Goal: Task Accomplishment & Management: Manage account settings

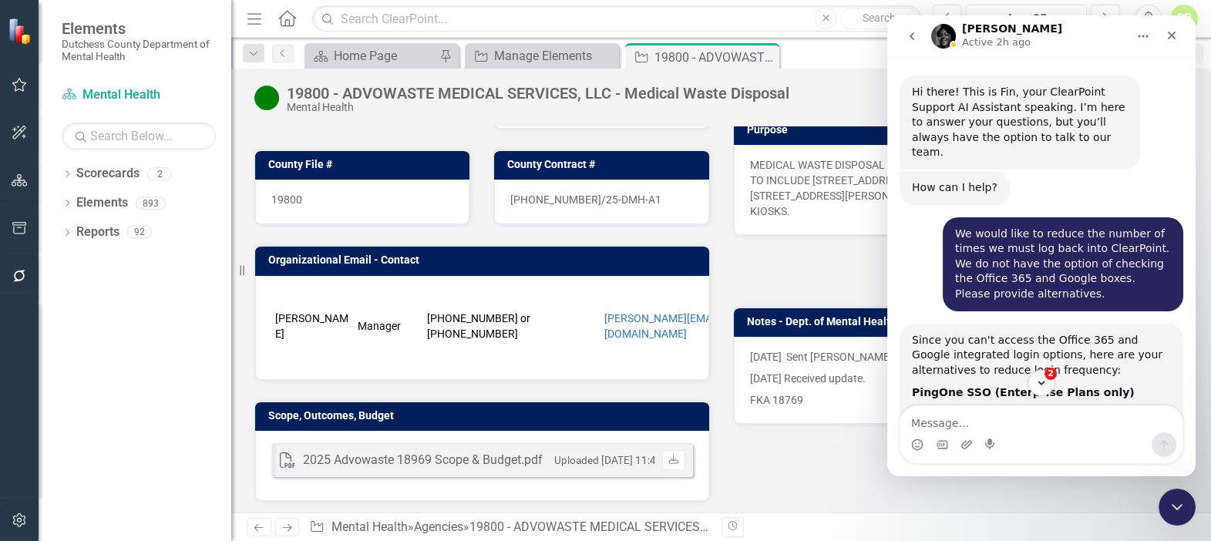
scroll to position [1936, 0]
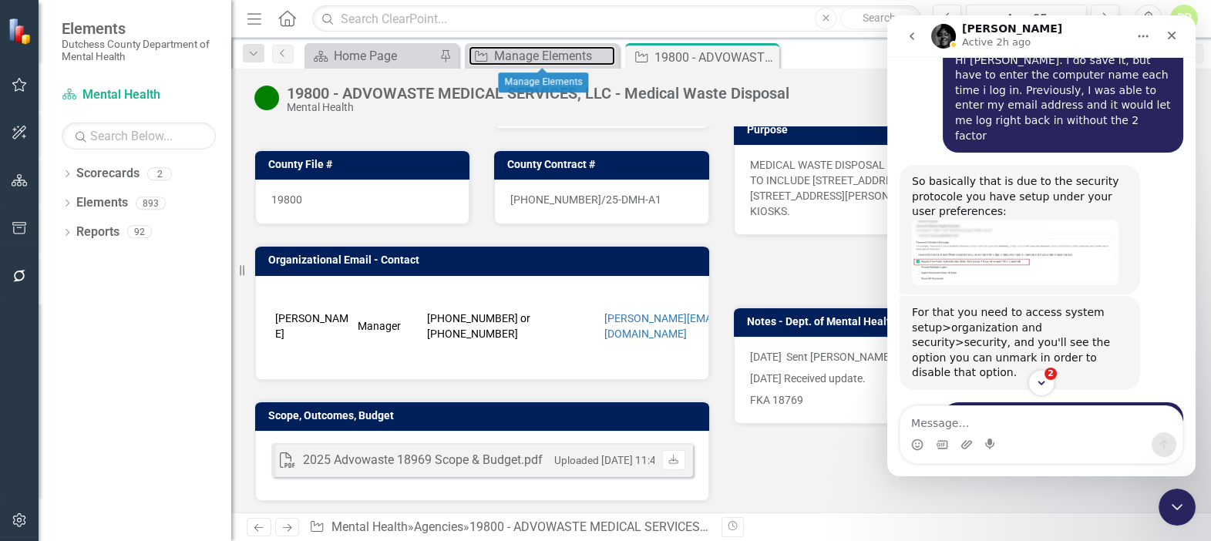
click at [518, 56] on div "Manage Elements" at bounding box center [554, 55] width 121 height 19
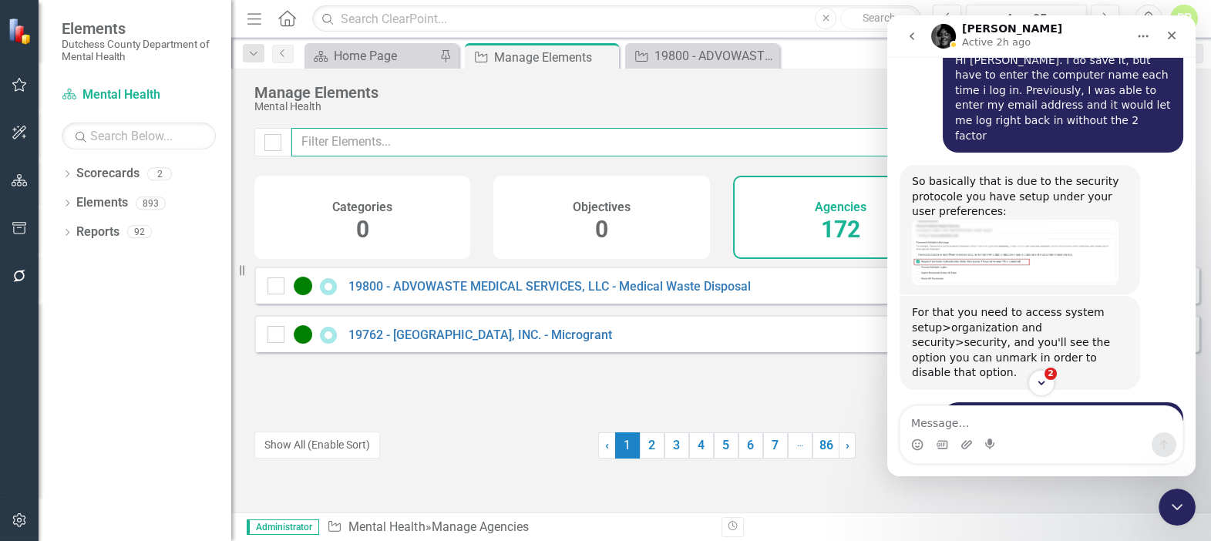
click at [342, 148] on input "text" at bounding box center [679, 142] width 777 height 29
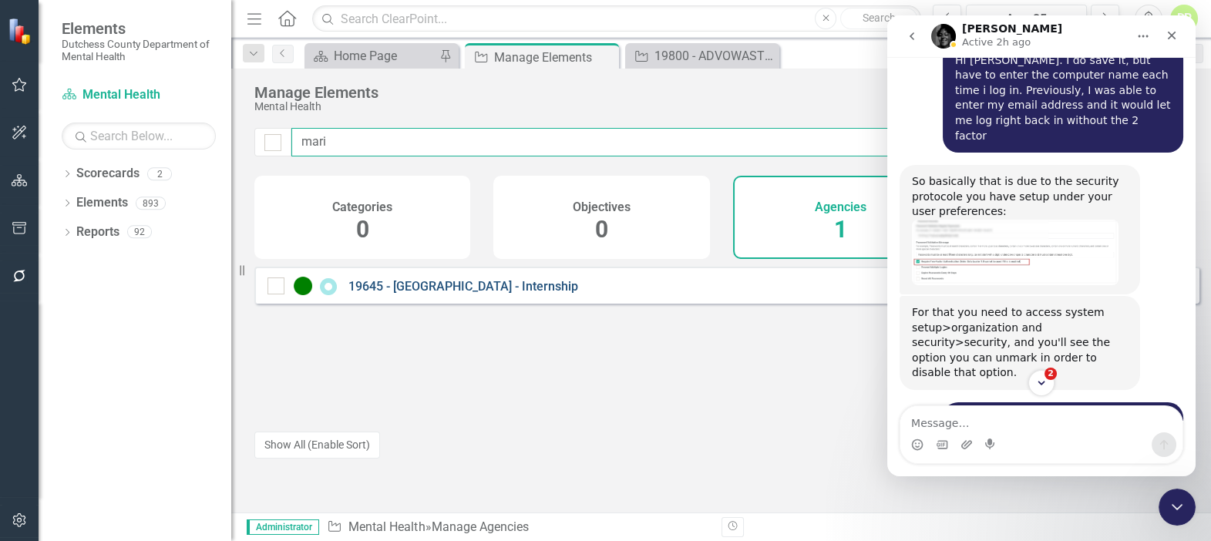
type input "mari"
click at [429, 291] on link "19645 - [GEOGRAPHIC_DATA] - Internship" at bounding box center [464, 286] width 230 height 15
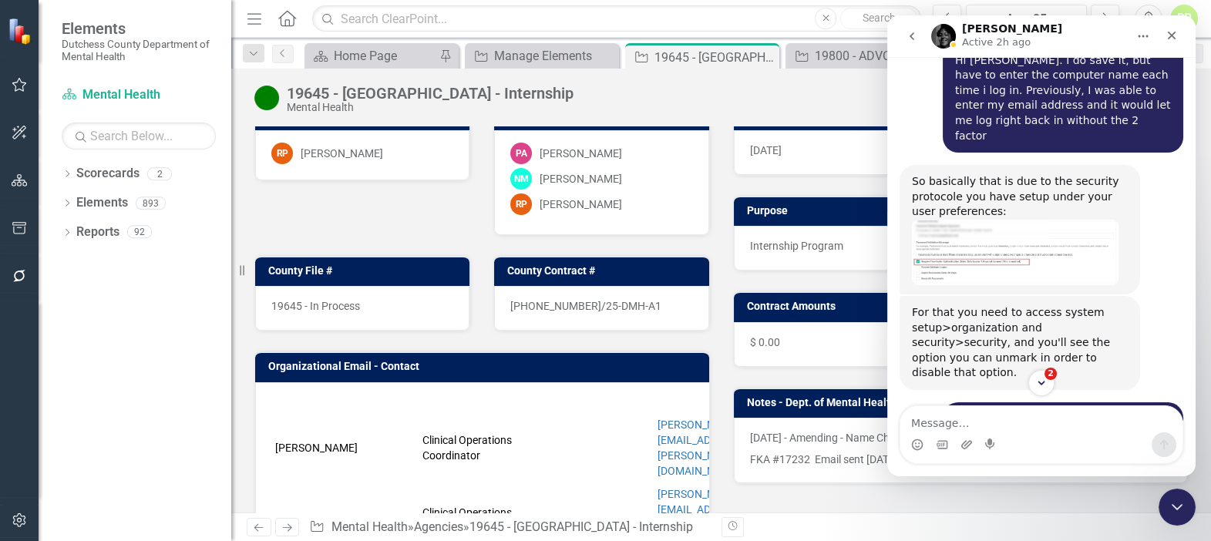
scroll to position [140, 0]
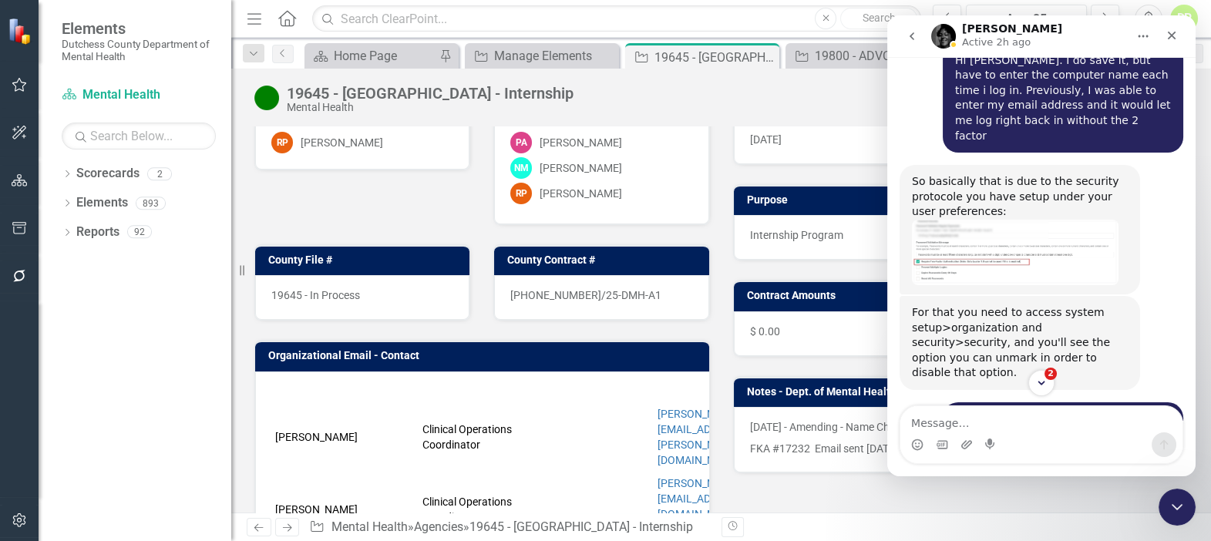
click at [329, 475] on td "[PERSON_NAME]" at bounding box center [344, 510] width 147 height 76
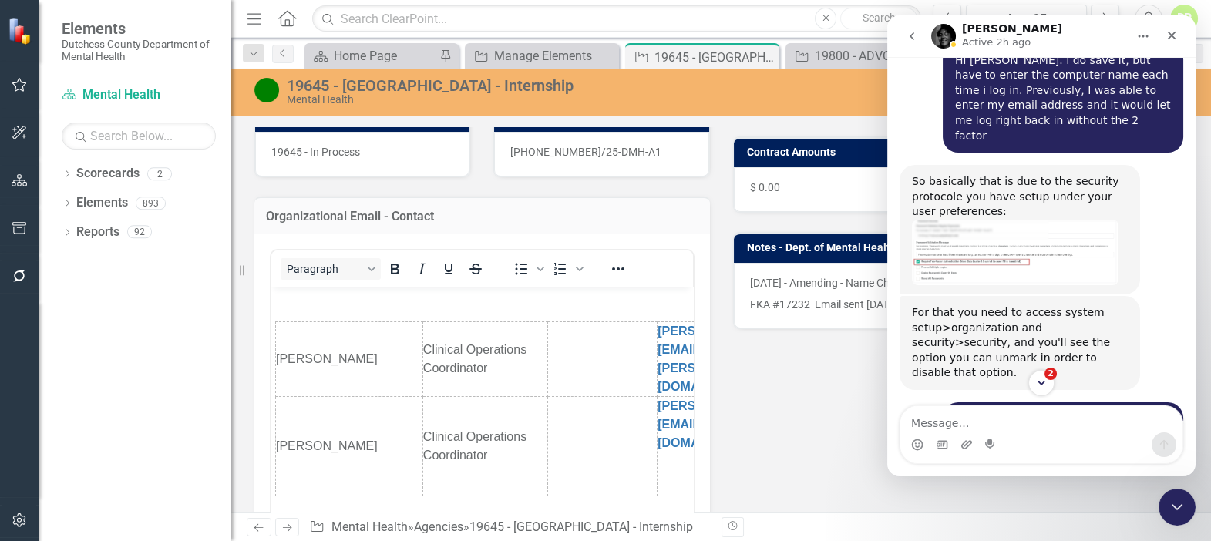
scroll to position [350, 0]
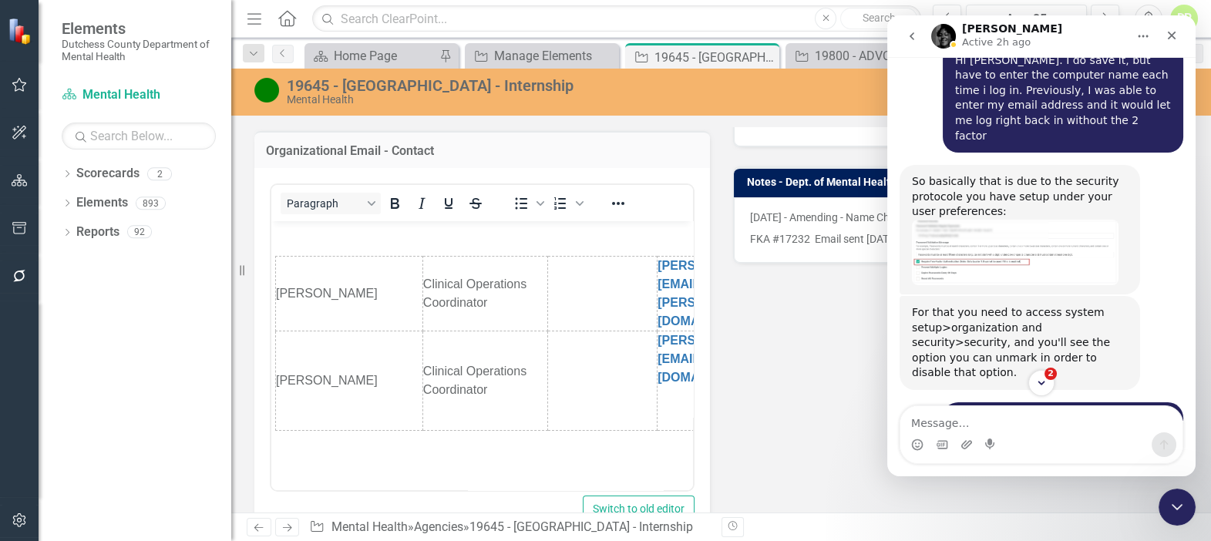
click at [273, 323] on body "[PERSON_NAME] Clinical Operations Coordinator [PERSON_NAME][EMAIL_ADDRESS][PERS…" at bounding box center [482, 343] width 422 height 244
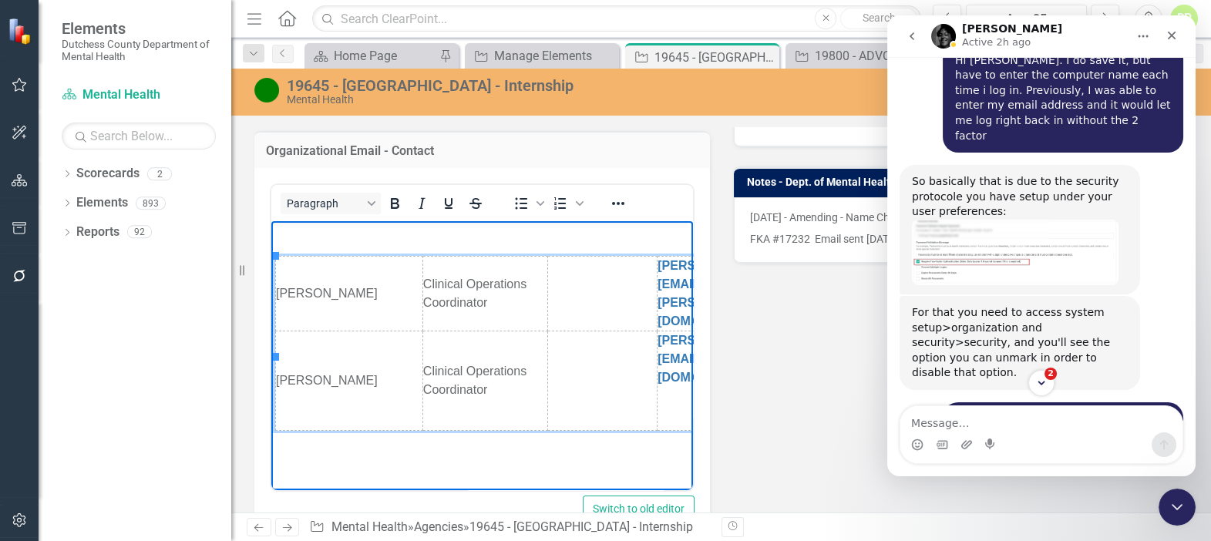
drag, startPoint x: 541, startPoint y: 541, endPoint x: 313, endPoint y: 320, distance: 317.9
click at [309, 337] on td "[PERSON_NAME]" at bounding box center [349, 381] width 147 height 99
click at [372, 382] on icon "Insert row before" at bounding box center [371, 383] width 19 height 19
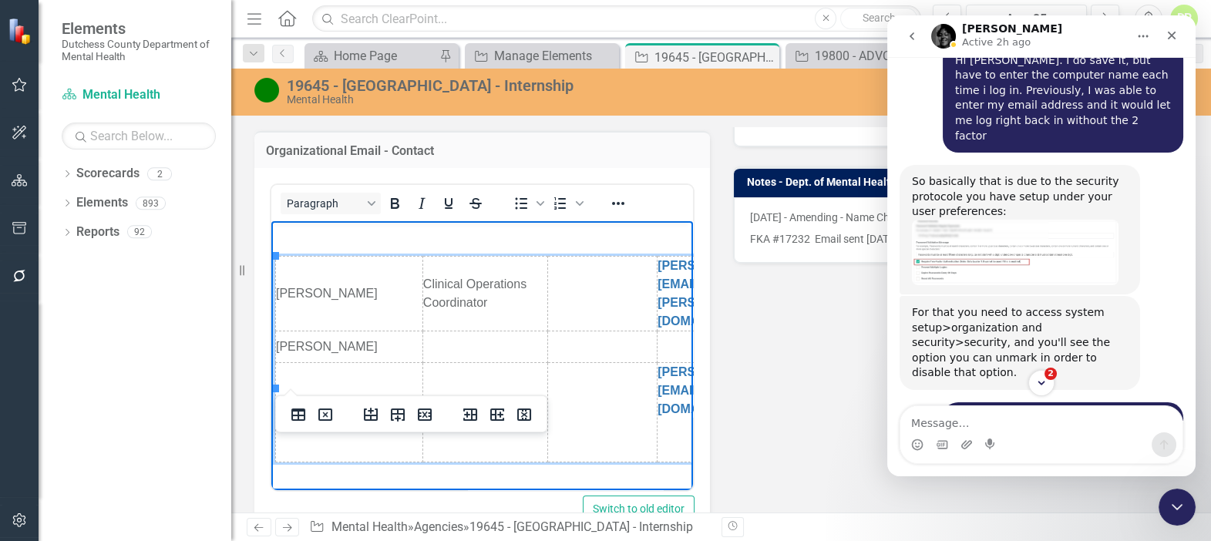
click at [443, 332] on td "Rich Text Area. Press ALT-0 for help." at bounding box center [485, 348] width 125 height 32
drag, startPoint x: 487, startPoint y: 285, endPoint x: 422, endPoint y: 261, distance: 70.0
click at [423, 261] on td "Clinical Operations Coordinator" at bounding box center [485, 294] width 125 height 75
copy td "Clinical Operations Coordinator"
click at [449, 332] on td "Rich Text Area. Press ALT-0 for help." at bounding box center [485, 348] width 125 height 32
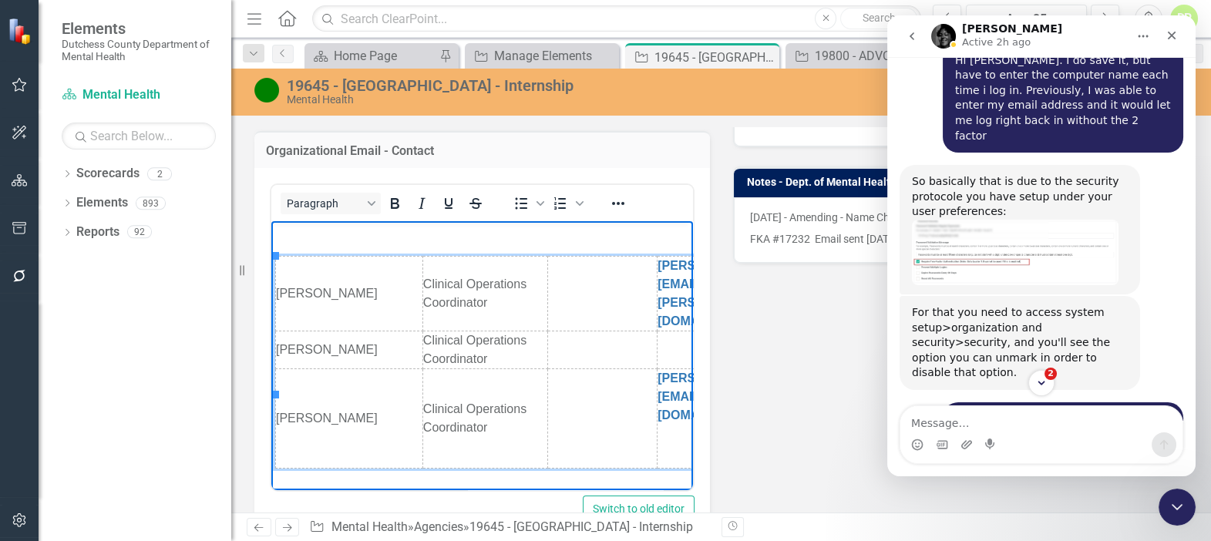
click at [669, 335] on p "Rich Text Area. Press ALT-0 for help." at bounding box center [743, 344] width 170 height 19
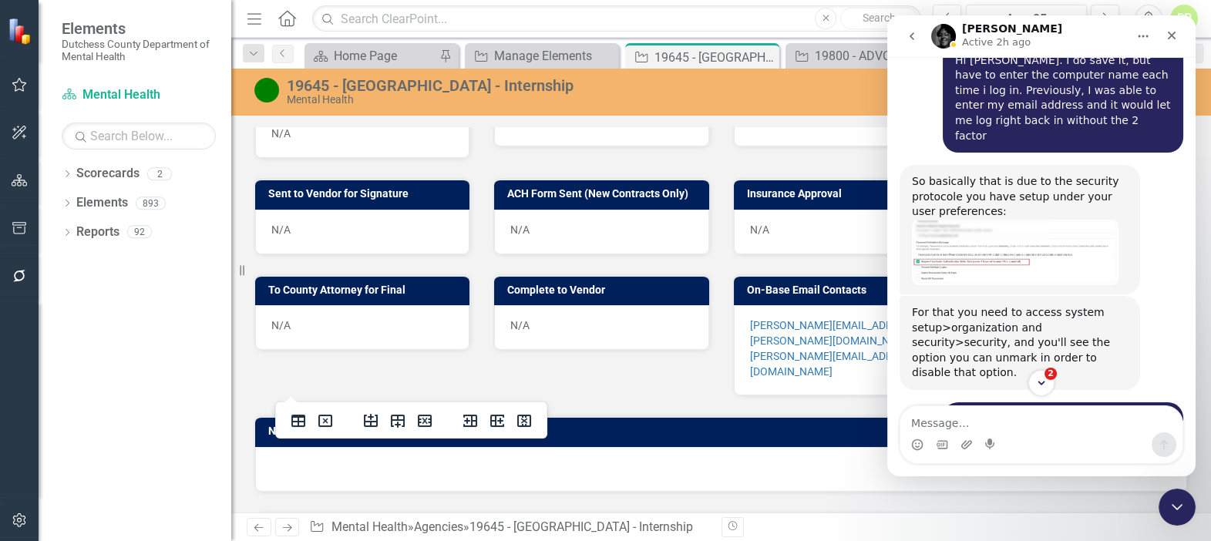
scroll to position [981, 0]
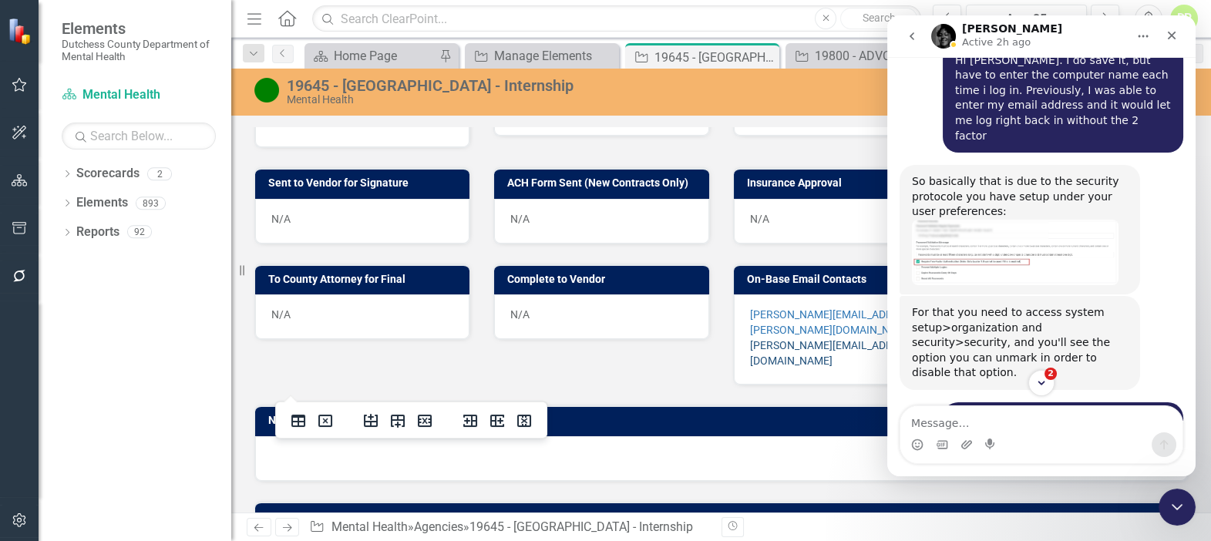
click at [768, 339] on link "[PERSON_NAME][EMAIL_ADDRESS][DOMAIN_NAME]" at bounding box center [835, 353] width 171 height 28
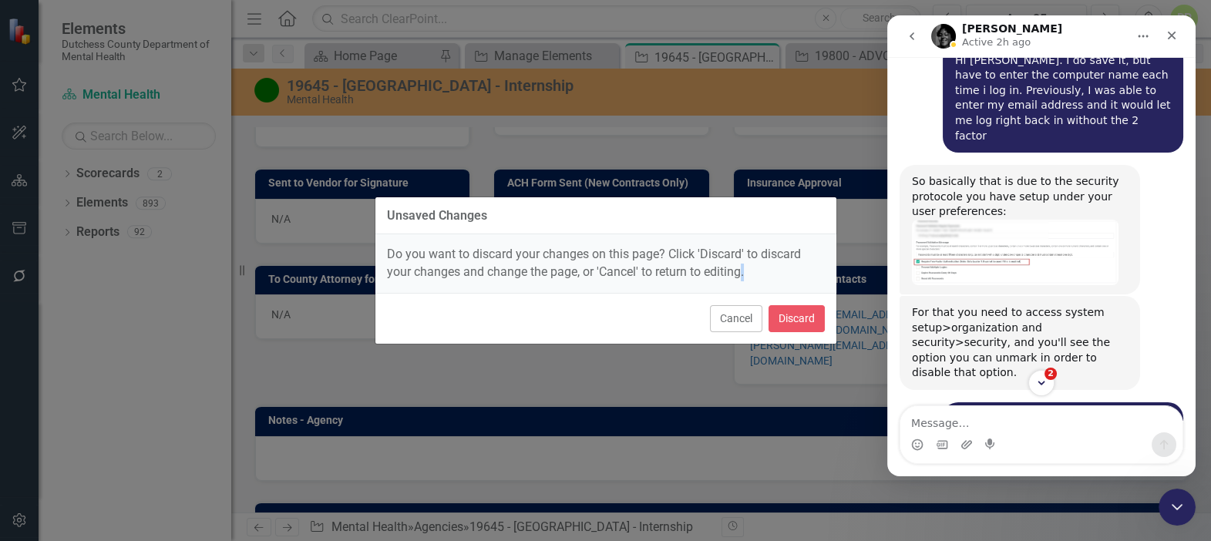
click at [768, 332] on div "Unsaved Changes Do you want to discard your changes on this page? Click 'Discar…" at bounding box center [606, 270] width 463 height 541
click at [735, 323] on button "Cancel" at bounding box center [736, 318] width 52 height 27
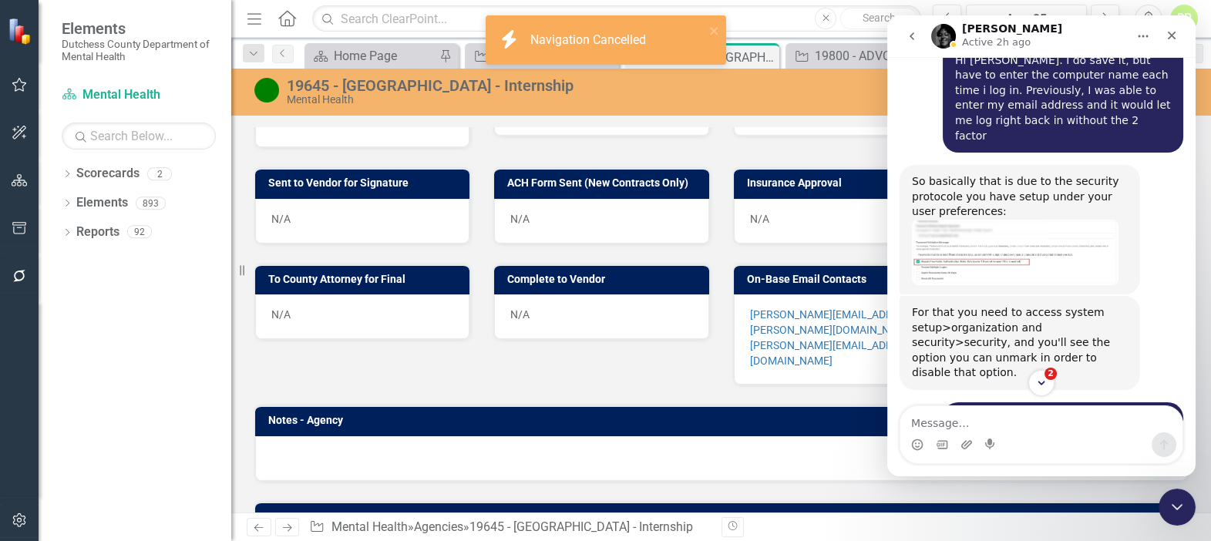
click at [825, 345] on div "[PERSON_NAME][EMAIL_ADDRESS][PERSON_NAME][DOMAIN_NAME] ; [PERSON_NAME][DOMAIN_N…" at bounding box center [841, 340] width 214 height 90
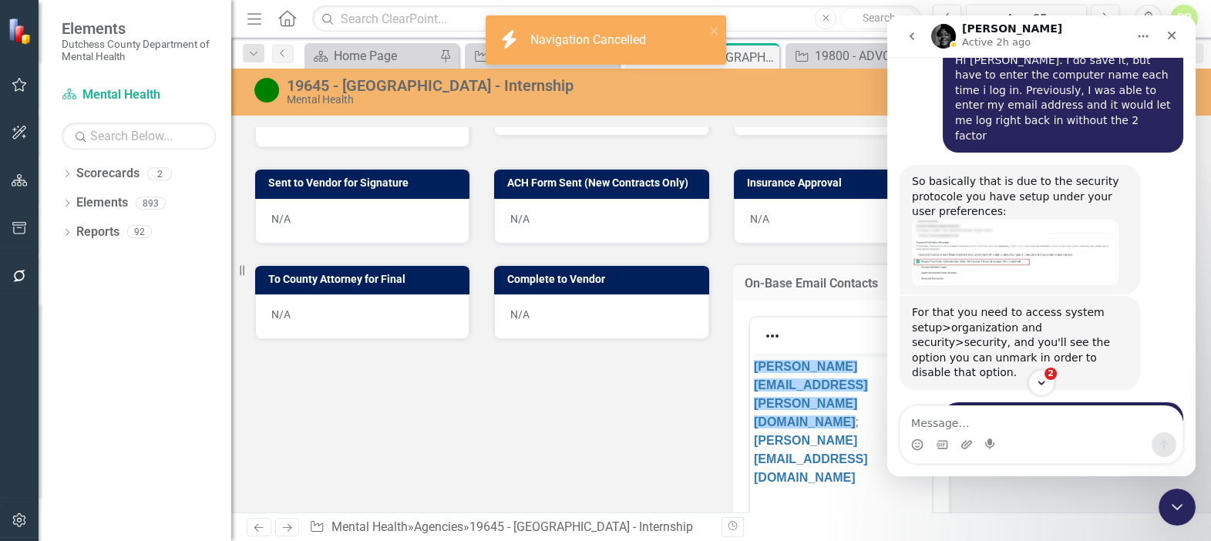
scroll to position [0, 0]
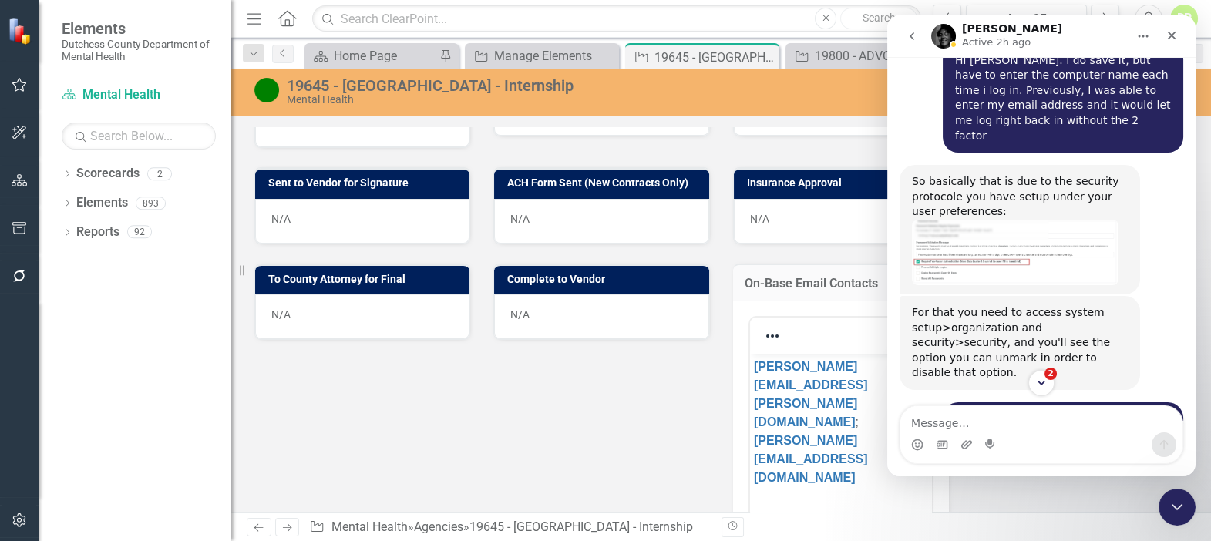
click at [798, 428] on p "[PERSON_NAME][EMAIL_ADDRESS][PERSON_NAME][DOMAIN_NAME] ; [PERSON_NAME][DOMAIN_N…" at bounding box center [840, 423] width 174 height 130
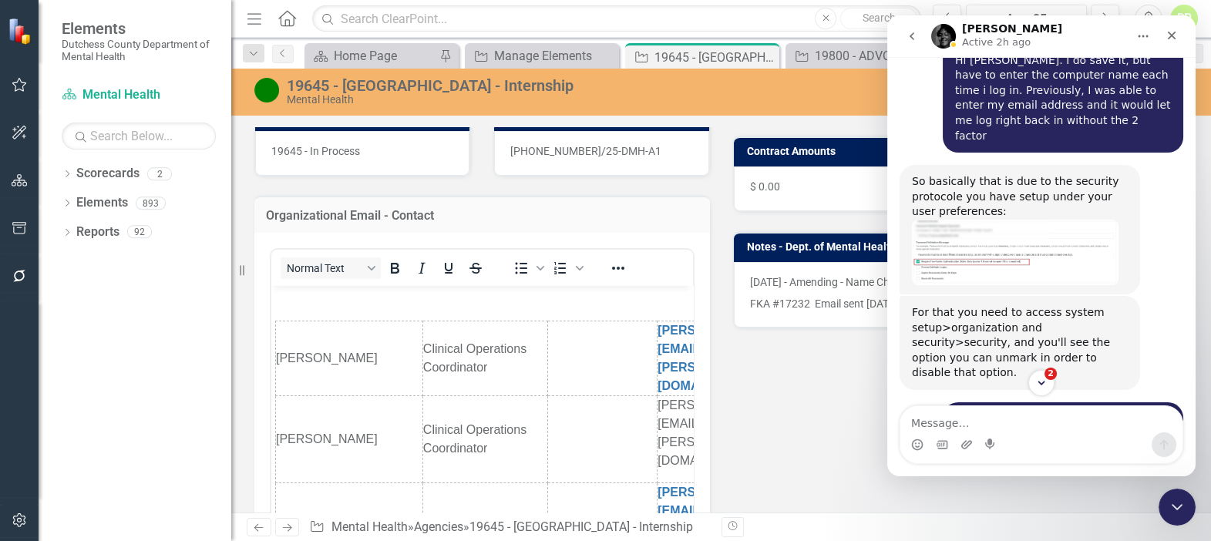
scroll to position [280, 0]
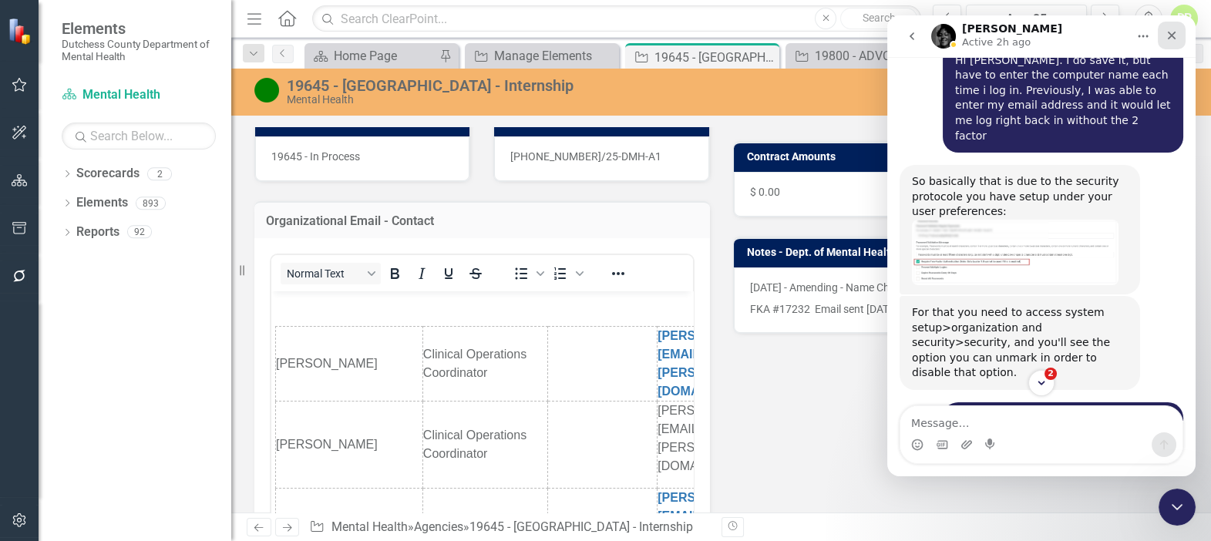
click at [1167, 33] on icon "Close" at bounding box center [1172, 35] width 12 height 12
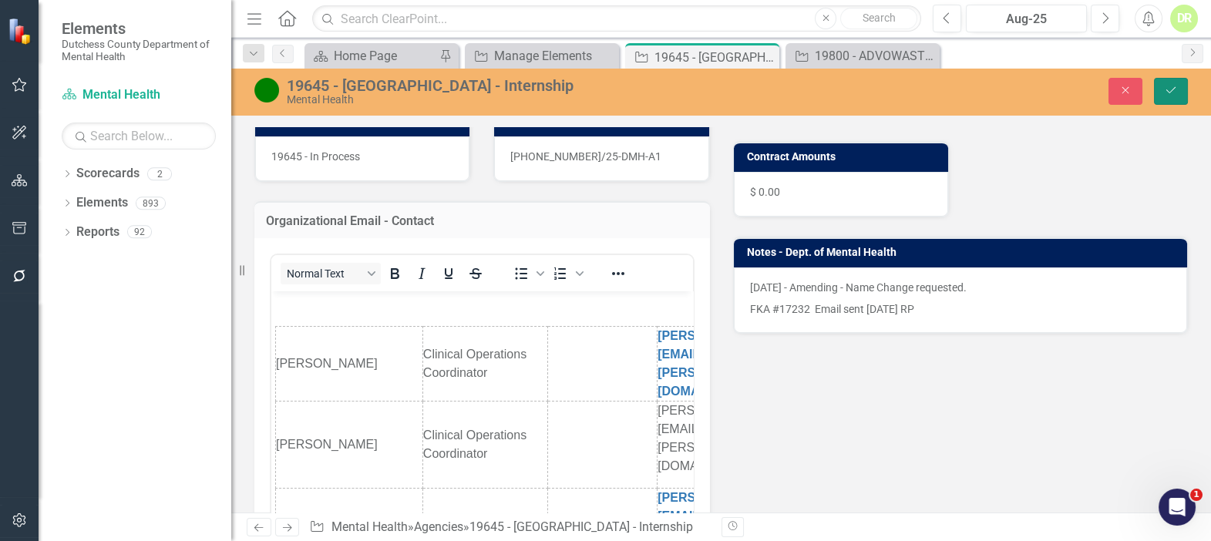
click at [1165, 95] on icon "Save" at bounding box center [1171, 90] width 14 height 11
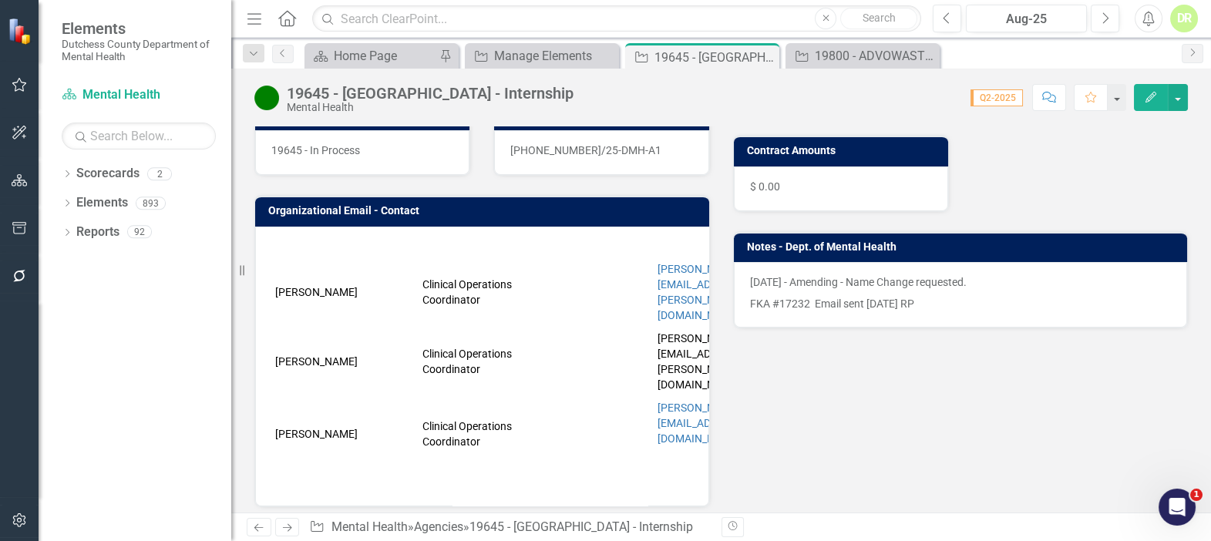
scroll to position [350, 0]
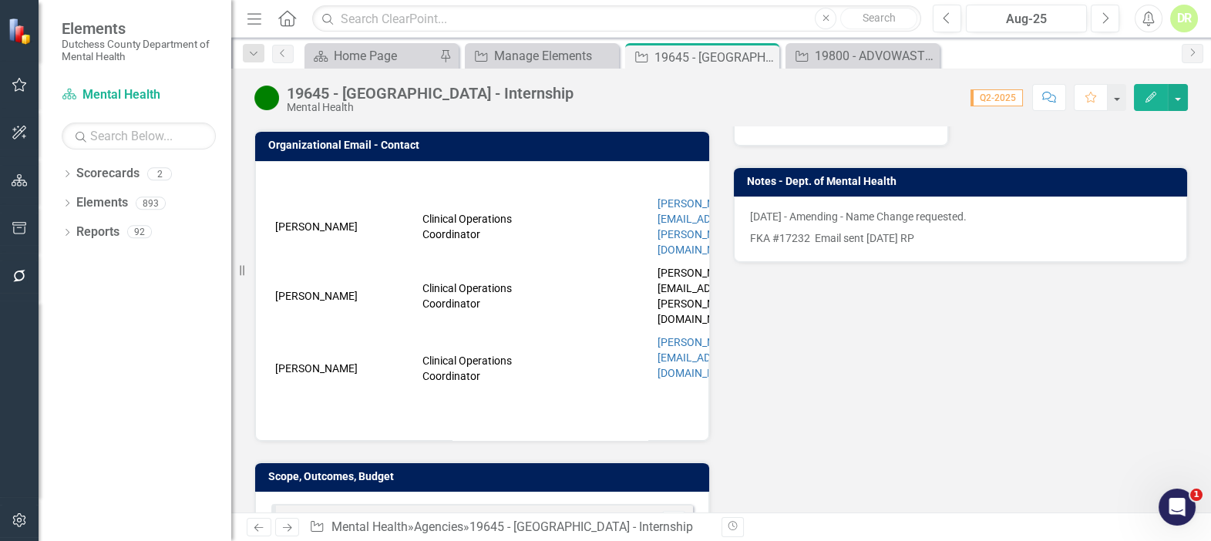
click at [309, 174] on p at bounding box center [482, 182] width 422 height 19
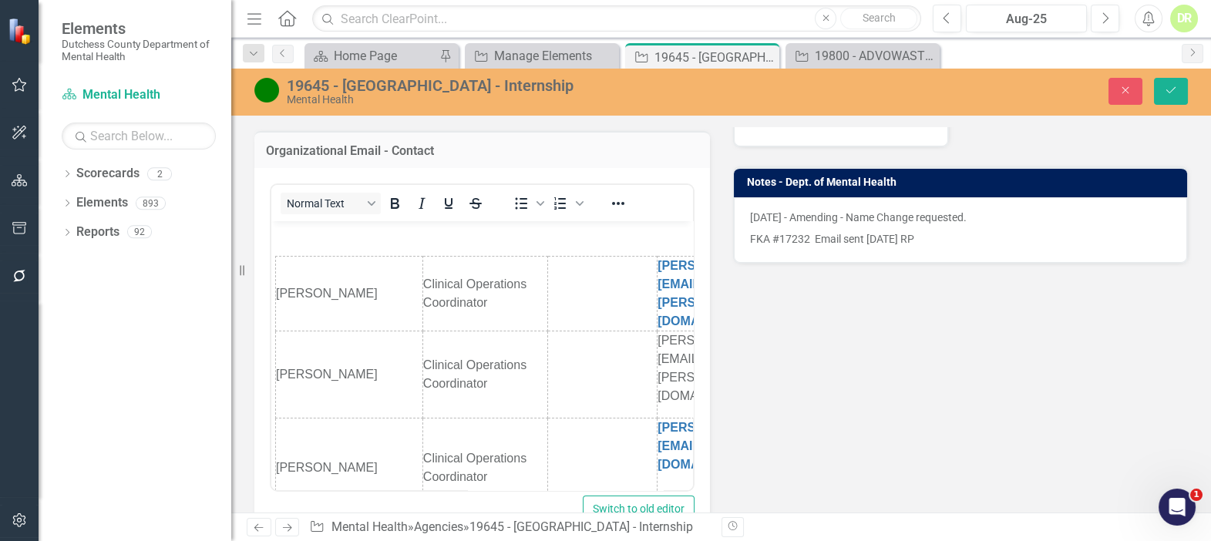
scroll to position [0, 0]
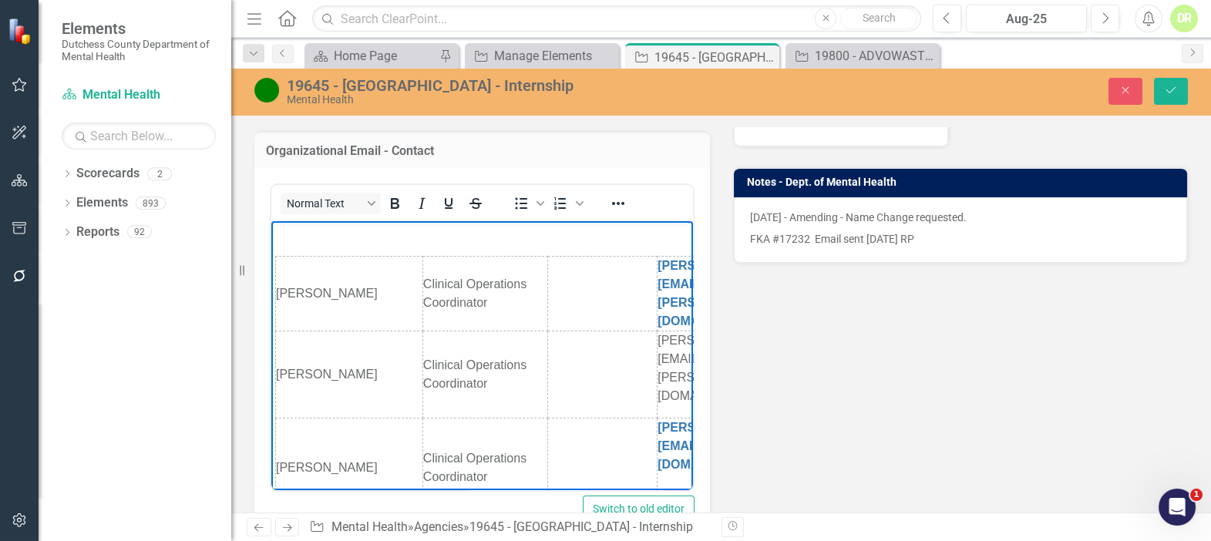
click at [310, 236] on p "Rich Text Area. Press ALT-0 for help." at bounding box center [482, 234] width 414 height 19
click at [276, 234] on p "Rich Text Area. Press ALT-0 for help." at bounding box center [482, 234] width 414 height 19
drag, startPoint x: 5, startPoint y: 12, endPoint x: 1030, endPoint y: 376, distance: 1088.0
click at [1030, 377] on div "Liaison RP [PERSON_NAME] Internal Copy To [GEOGRAPHIC_DATA] [PERSON_NAME] NM [P…" at bounding box center [721, 266] width 957 height 812
click at [664, 332] on p "[PERSON_NAME][EMAIL_ADDRESS][PERSON_NAME][DOMAIN_NAME]" at bounding box center [743, 369] width 170 height 74
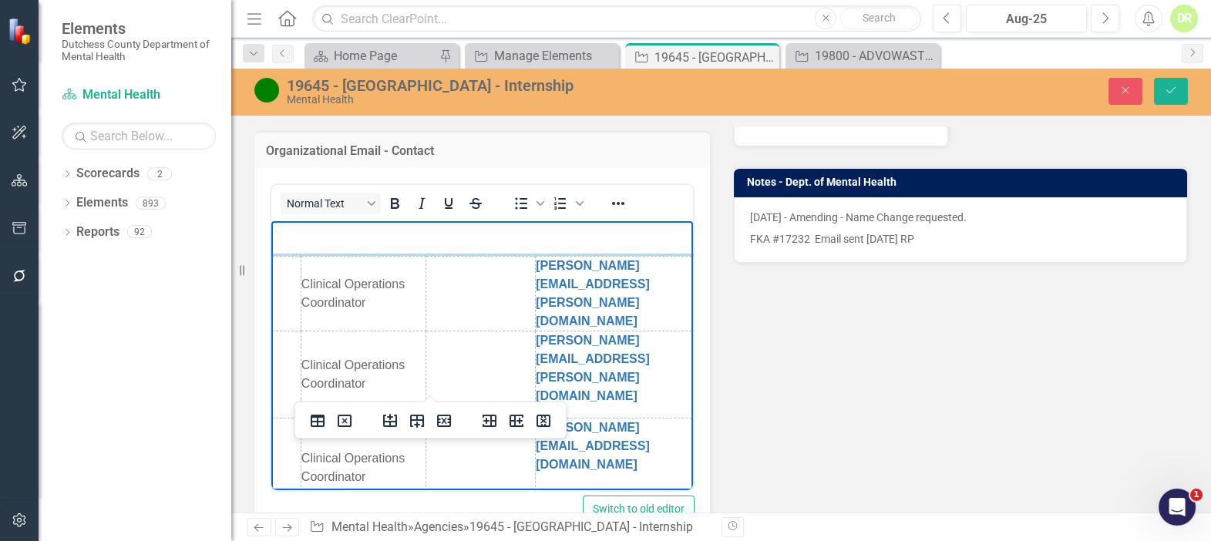
scroll to position [0, 125]
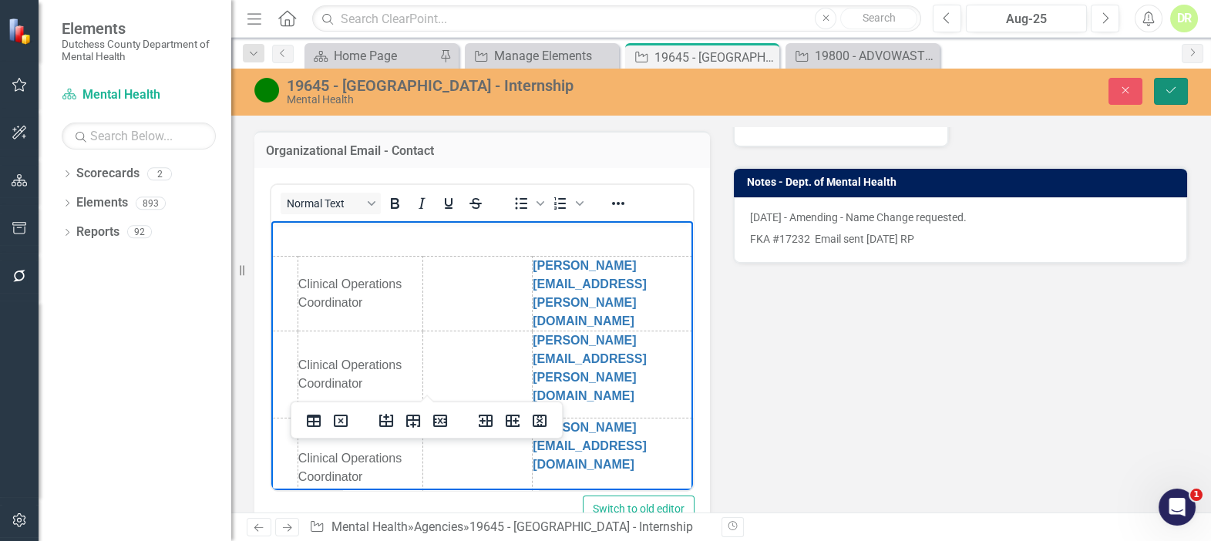
click at [1169, 86] on icon "Save" at bounding box center [1171, 90] width 14 height 11
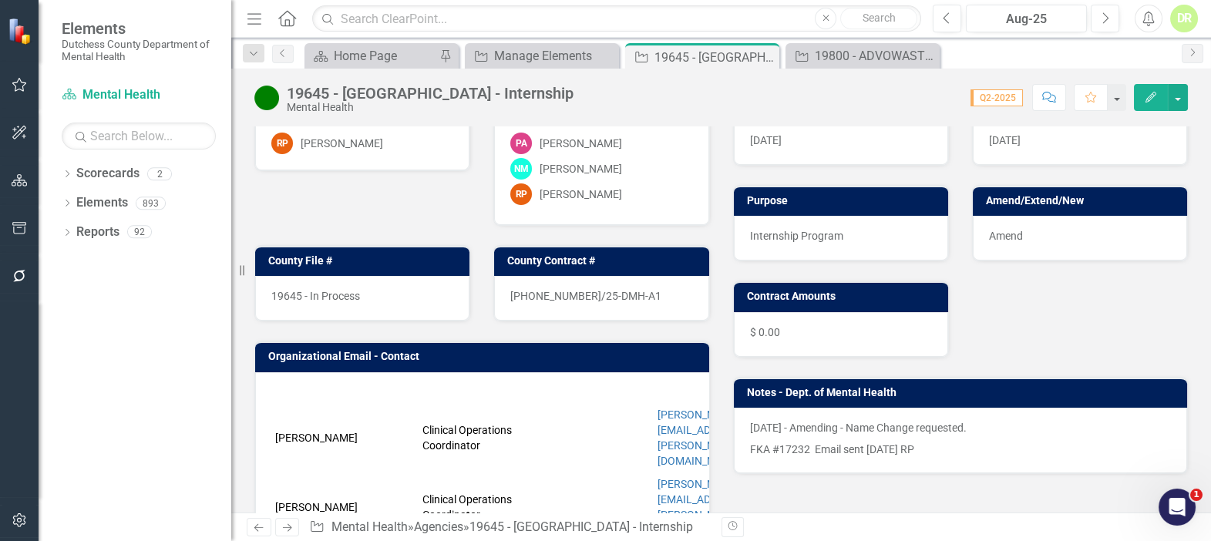
scroll to position [140, 0]
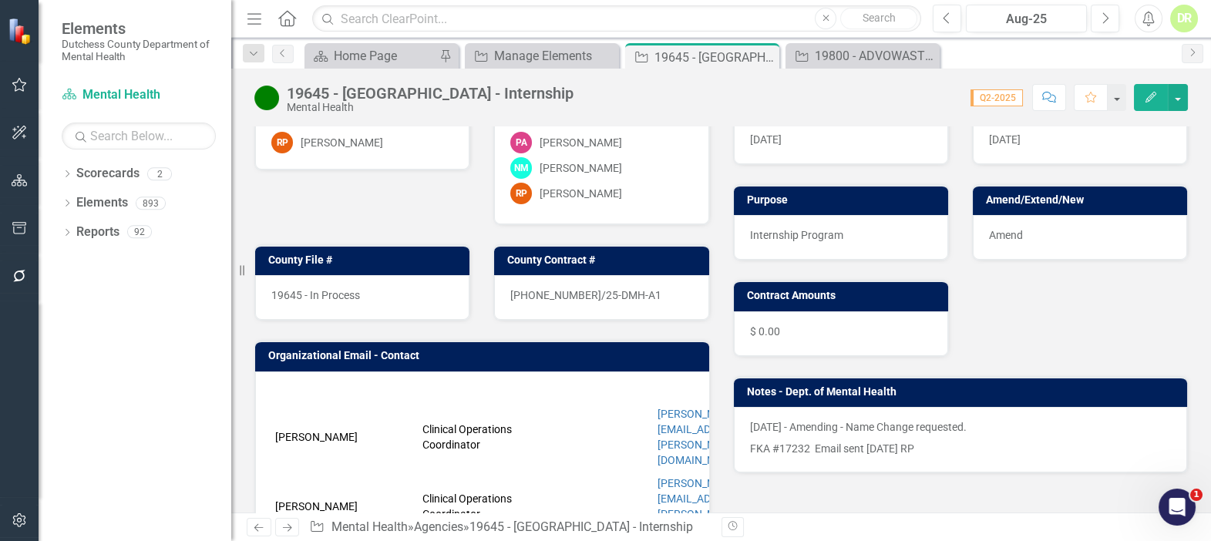
click at [441, 416] on td "Clinical Operations Coordinator" at bounding box center [481, 437] width 125 height 69
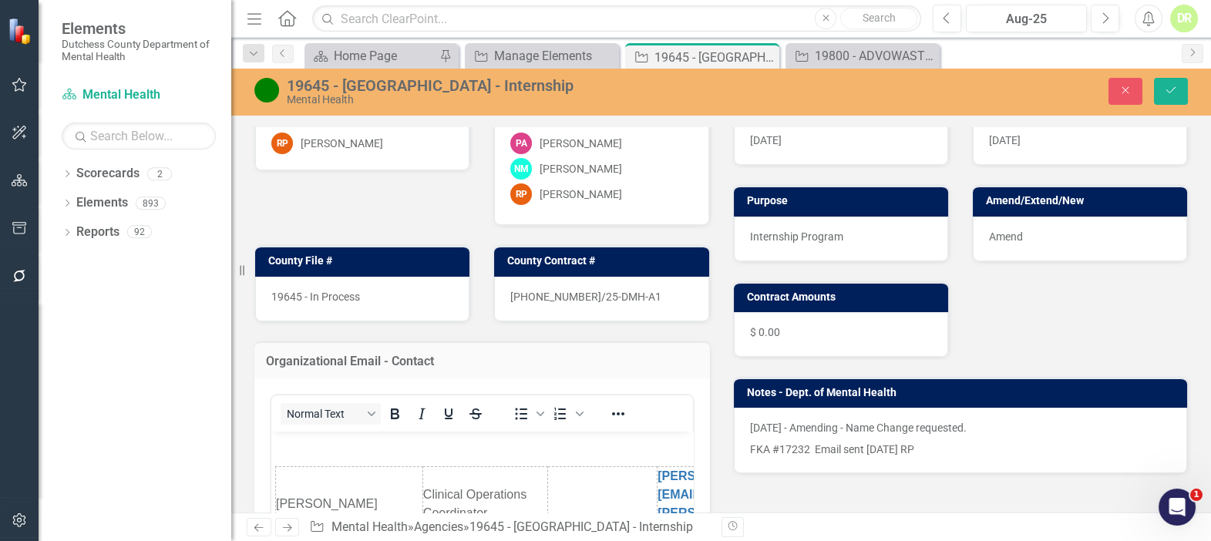
scroll to position [0, 0]
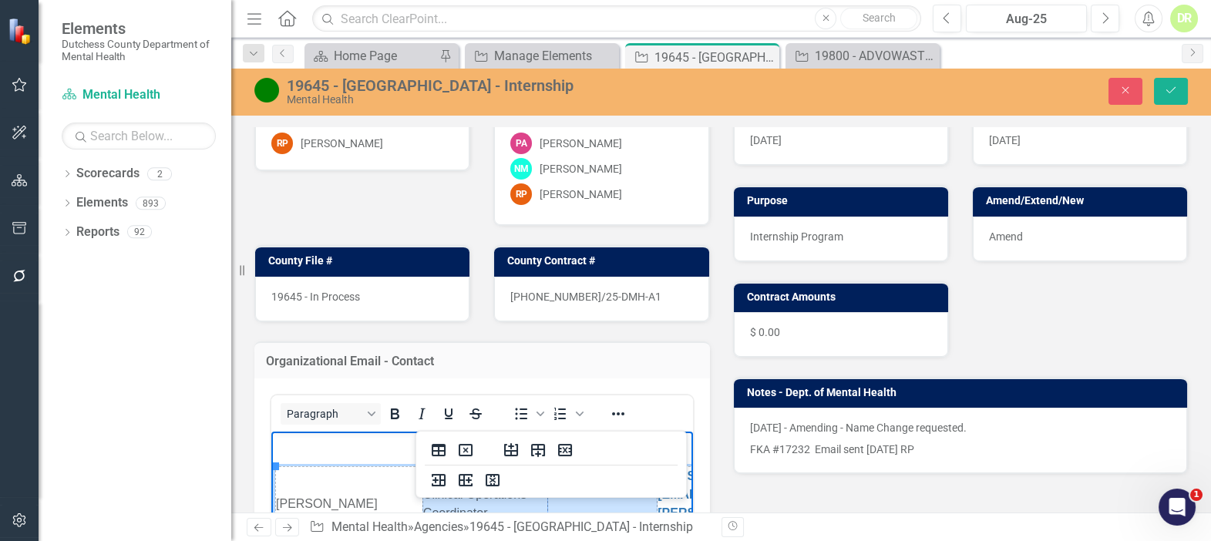
drag, startPoint x: 419, startPoint y: 475, endPoint x: 561, endPoint y: 470, distance: 142.0
click at [561, 470] on tr "[PERSON_NAME] Clinical Operations Coordinator [PERSON_NAME][EMAIL_ADDRESS][PERS…" at bounding box center [552, 504] width 553 height 75
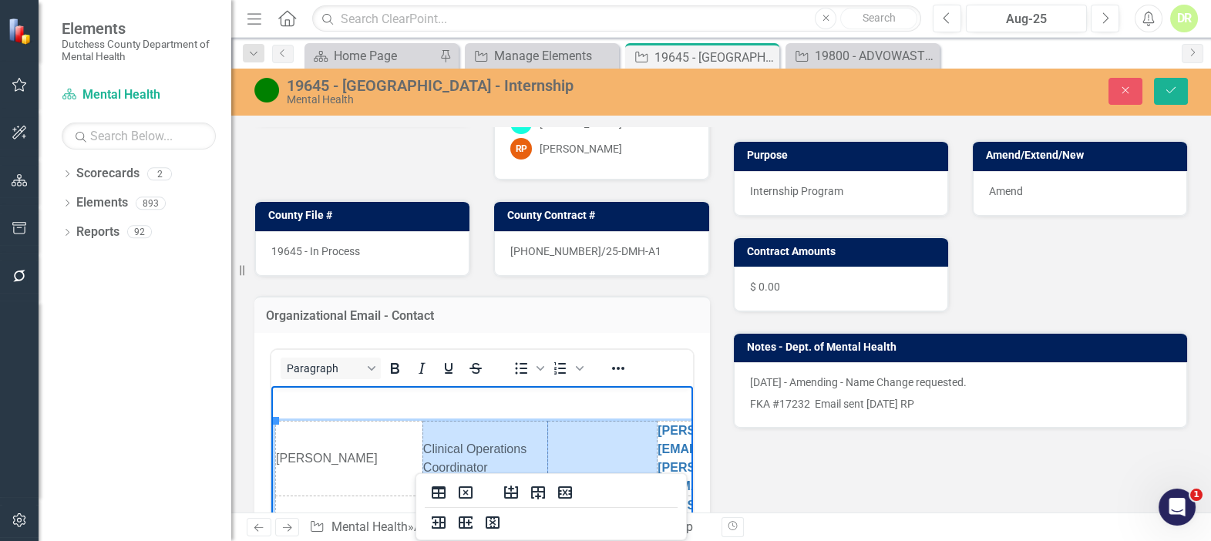
scroll to position [210, 0]
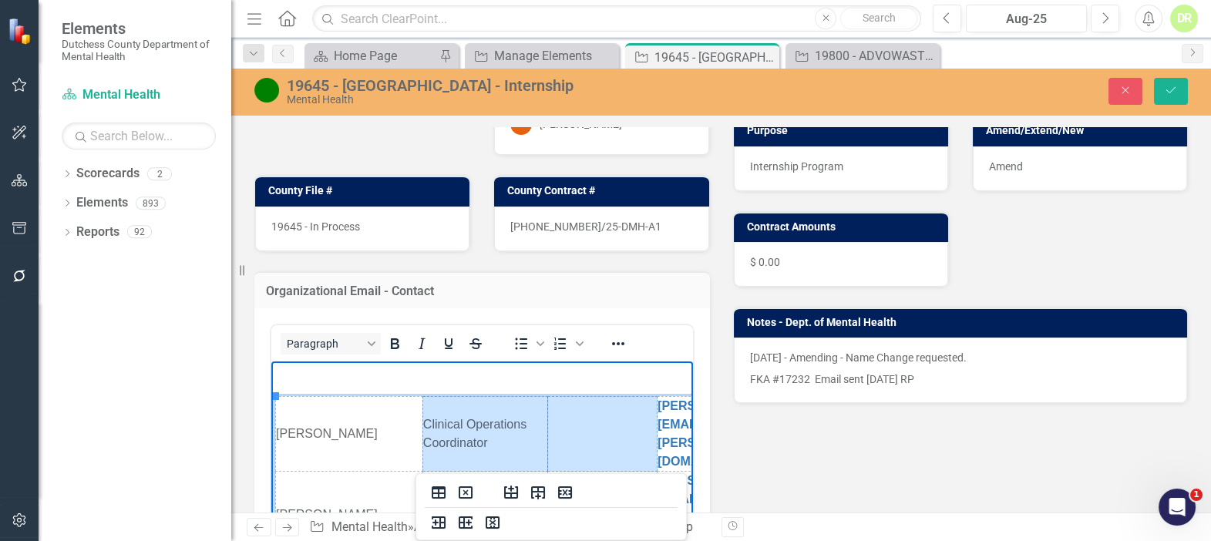
click at [474, 421] on td "Clinical Operations Coordinator" at bounding box center [485, 434] width 125 height 75
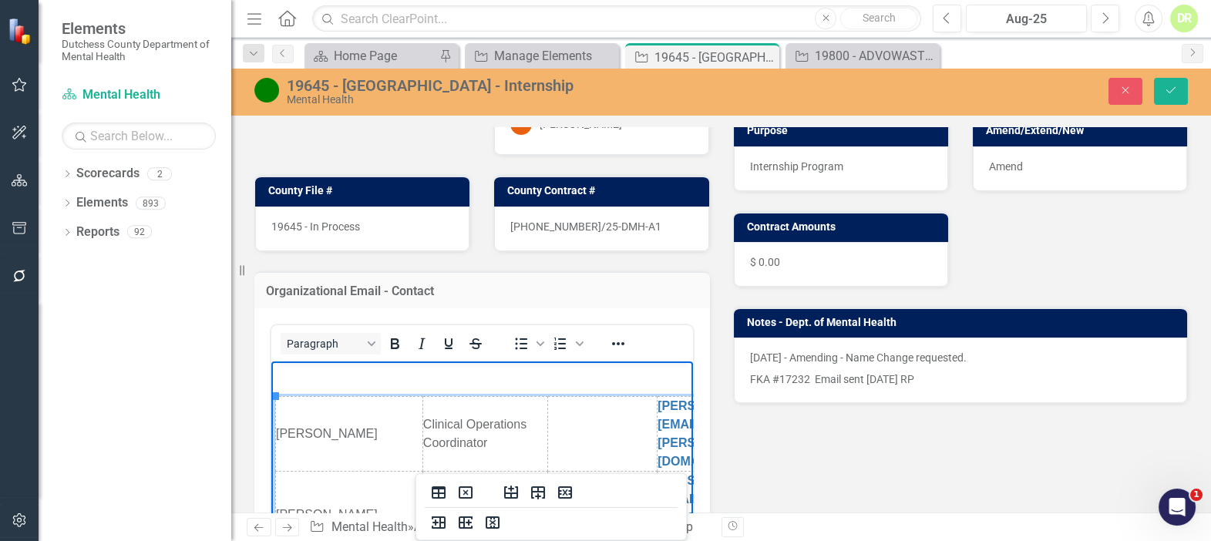
drag, startPoint x: 485, startPoint y: 423, endPoint x: 423, endPoint y: 404, distance: 65.4
click at [423, 404] on td "Clinical Operations Coordinator" at bounding box center [485, 434] width 125 height 75
drag, startPoint x: 1172, startPoint y: 86, endPoint x: 888, endPoint y: 140, distance: 289.5
click at [1172, 86] on icon "Save" at bounding box center [1171, 90] width 14 height 11
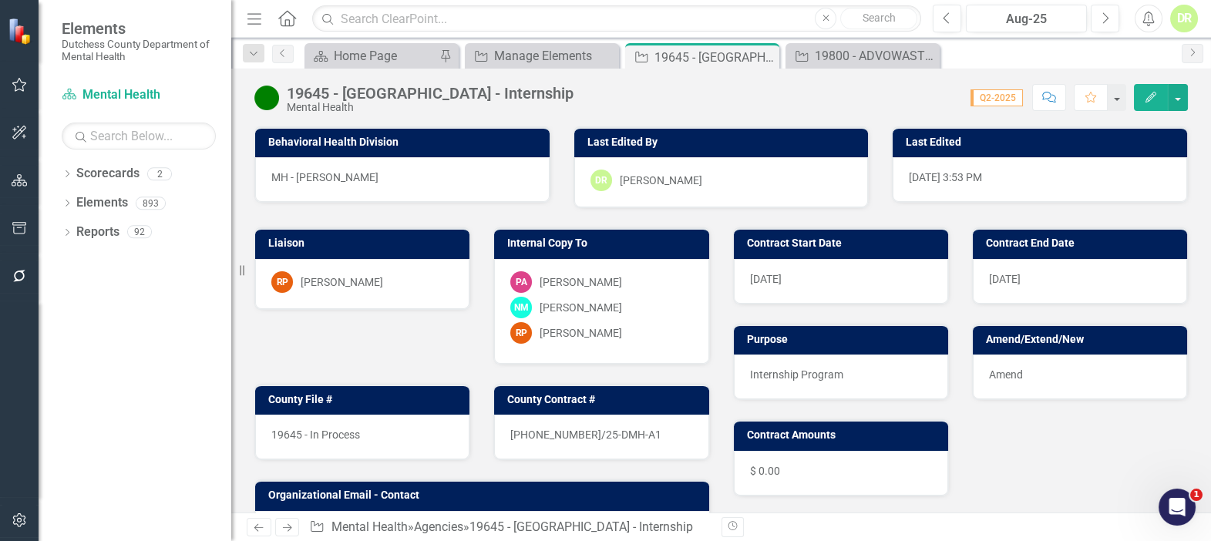
scroll to position [2310, 0]
click at [1186, 12] on div "DR" at bounding box center [1185, 19] width 28 height 28
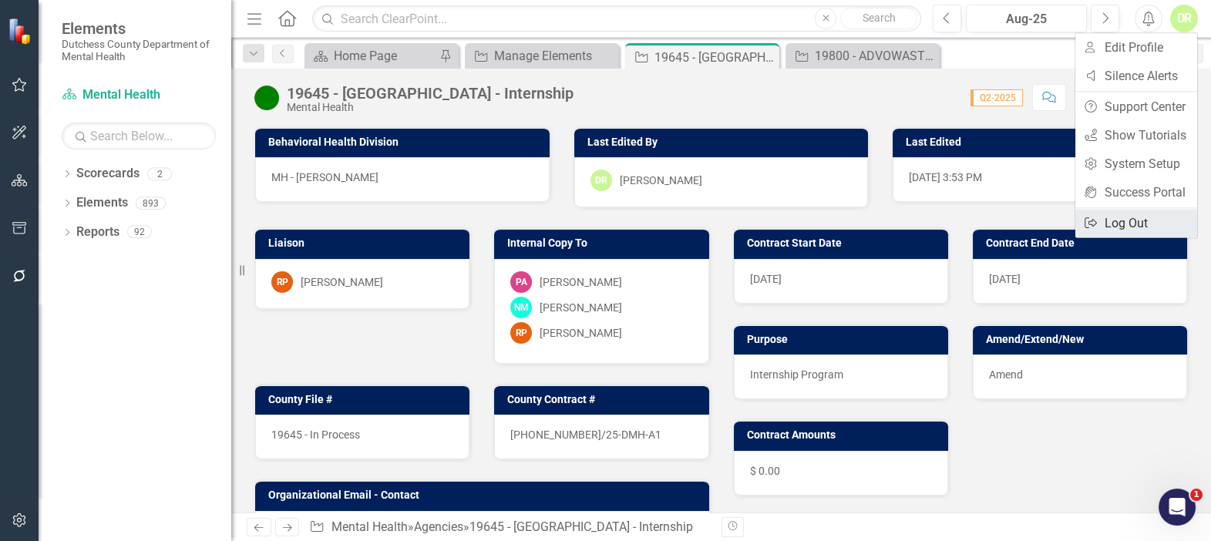
scroll to position [2269, 0]
click at [1147, 221] on link "Logout Log Out" at bounding box center [1137, 223] width 122 height 29
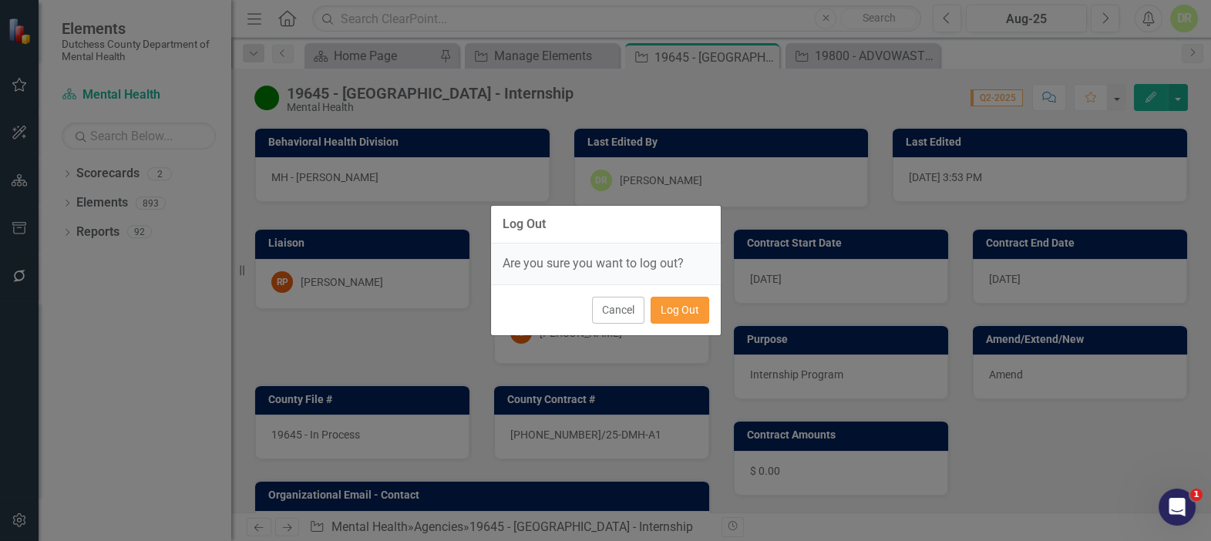
click at [681, 308] on button "Log Out" at bounding box center [680, 310] width 59 height 27
